Goal: Entertainment & Leisure: Consume media (video, audio)

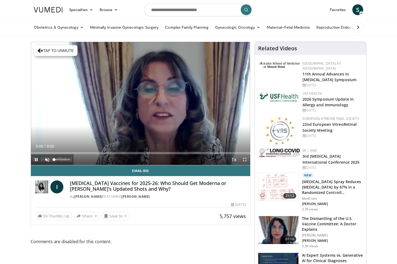
click at [48, 161] on span "Video Player" at bounding box center [47, 159] width 11 height 11
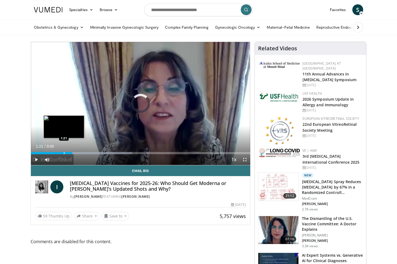
click at [64, 153] on div "Progress Bar" at bounding box center [64, 153] width 1 height 2
